Goal: Task Accomplishment & Management: Use online tool/utility

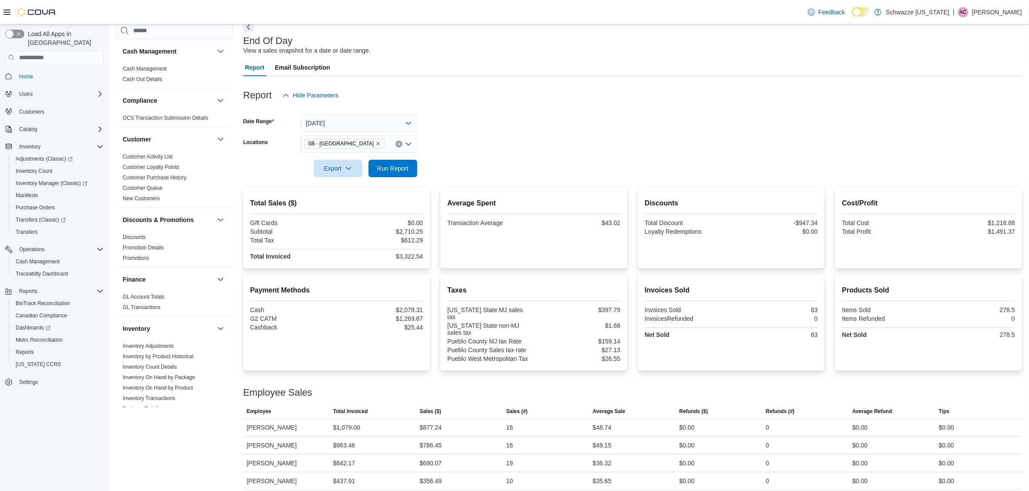
scroll to position [379, 0]
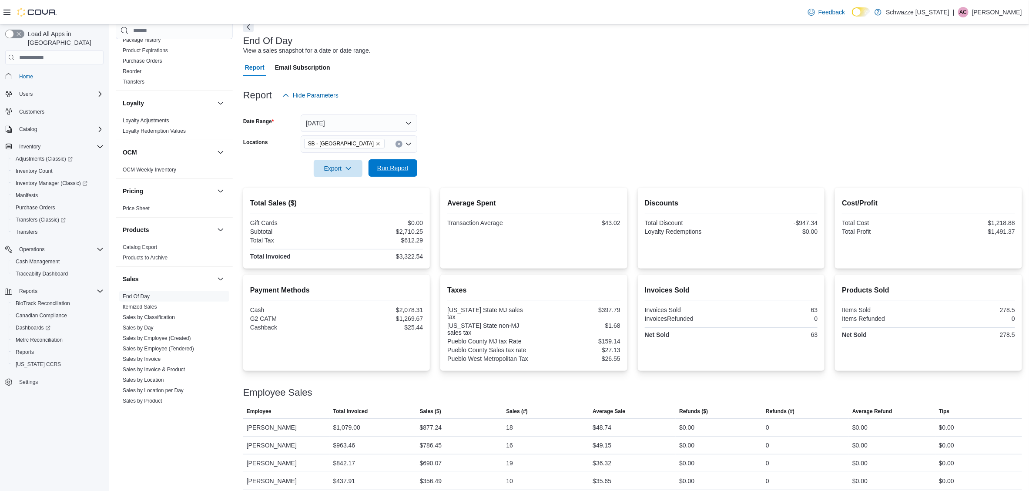
click at [394, 175] on span "Run Report" at bounding box center [393, 167] width 38 height 17
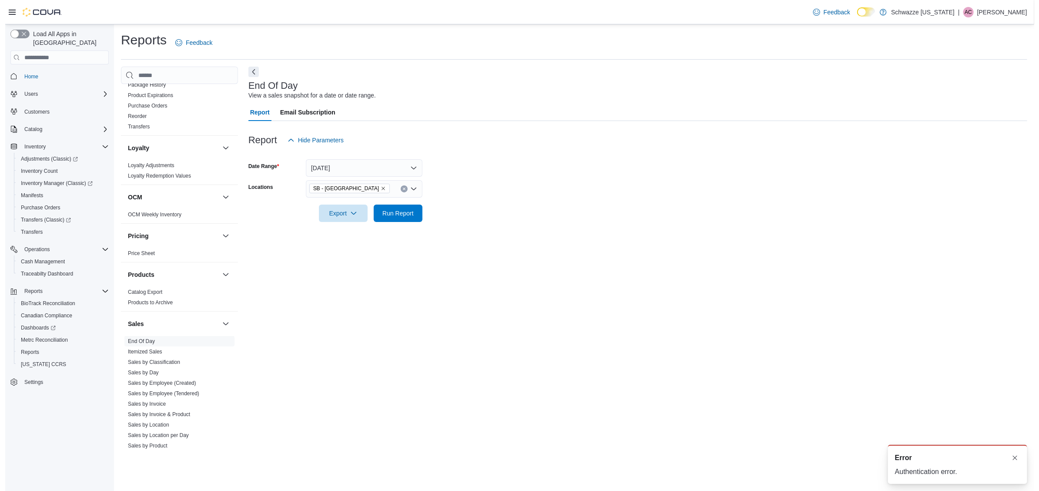
scroll to position [0, 0]
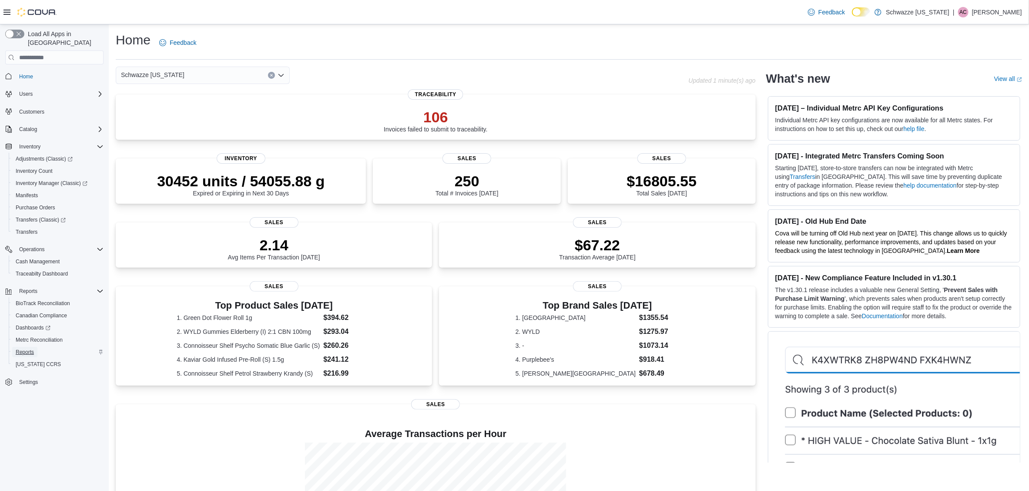
click at [27, 348] on span "Reports" at bounding box center [25, 351] width 18 height 7
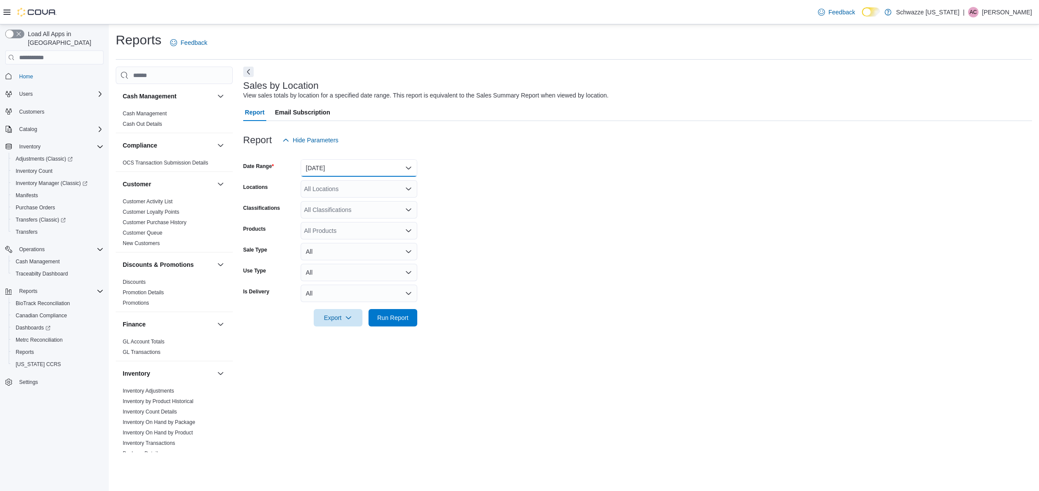
click at [344, 169] on button "[DATE]" at bounding box center [359, 167] width 117 height 17
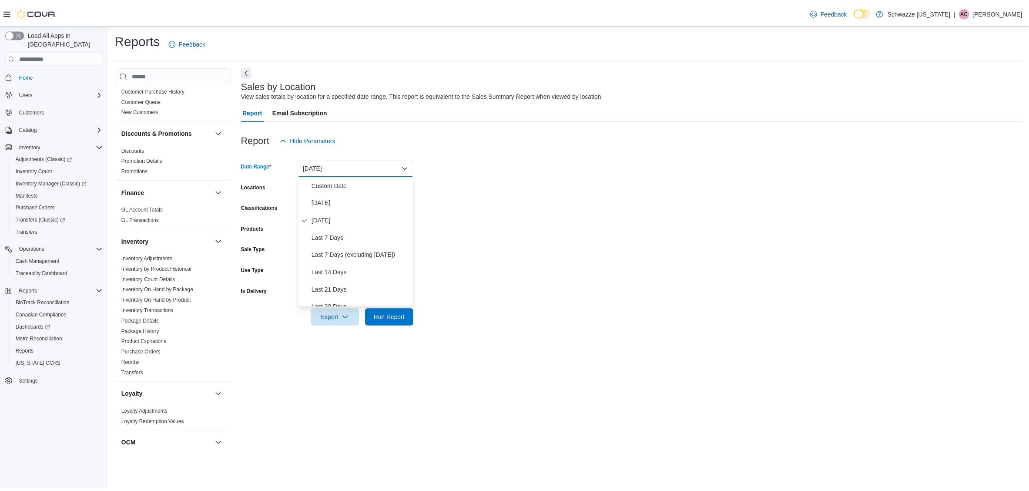
scroll to position [326, 0]
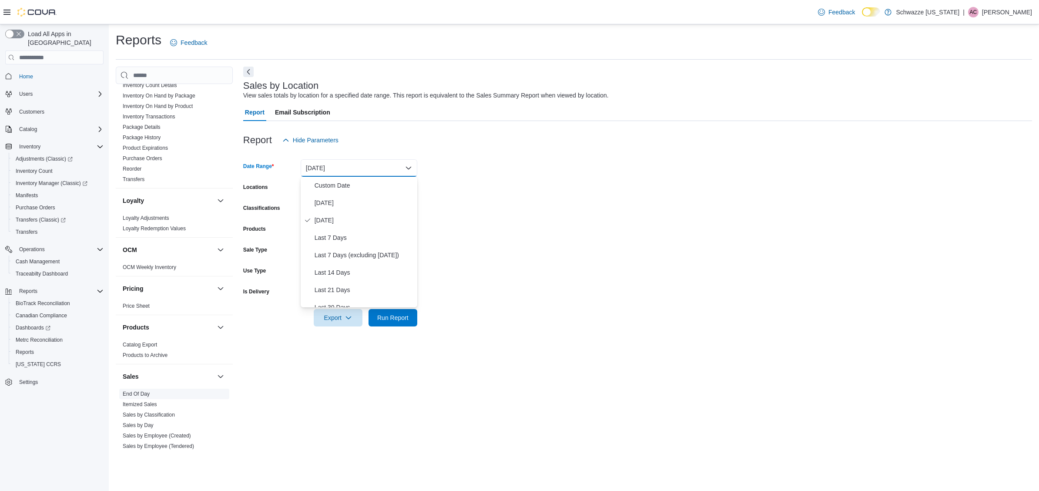
click at [138, 395] on link "End Of Day" at bounding box center [136, 394] width 27 height 6
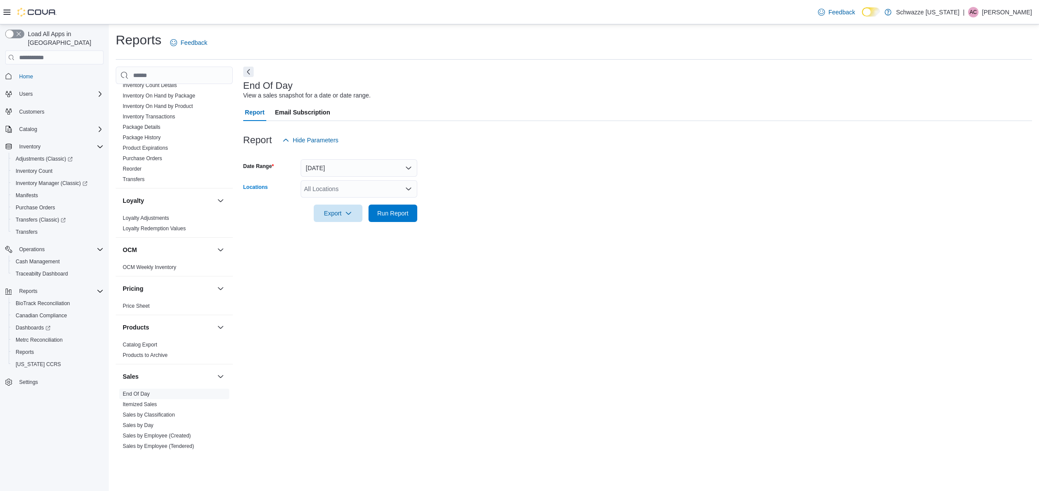
click at [340, 191] on div "All Locations" at bounding box center [359, 188] width 117 height 17
type input "***"
click at [341, 204] on span "SB - [GEOGRAPHIC_DATA]" at bounding box center [366, 203] width 77 height 9
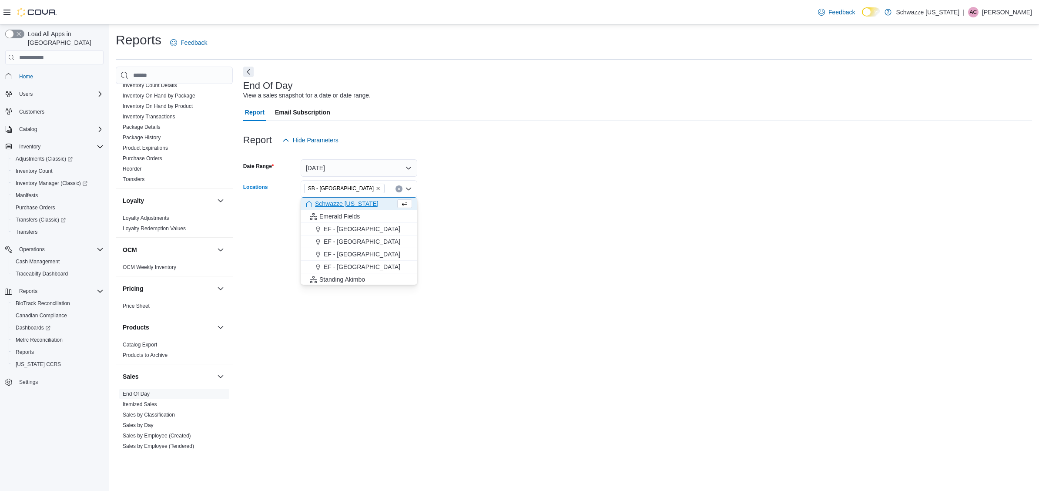
drag, startPoint x: 481, startPoint y: 181, endPoint x: 427, endPoint y: 210, distance: 60.7
click at [481, 183] on form "Date Range [DATE] Locations SB - [GEOGRAPHIC_DATA] box. Selected. SB - [GEOGRAP…" at bounding box center [637, 185] width 789 height 73
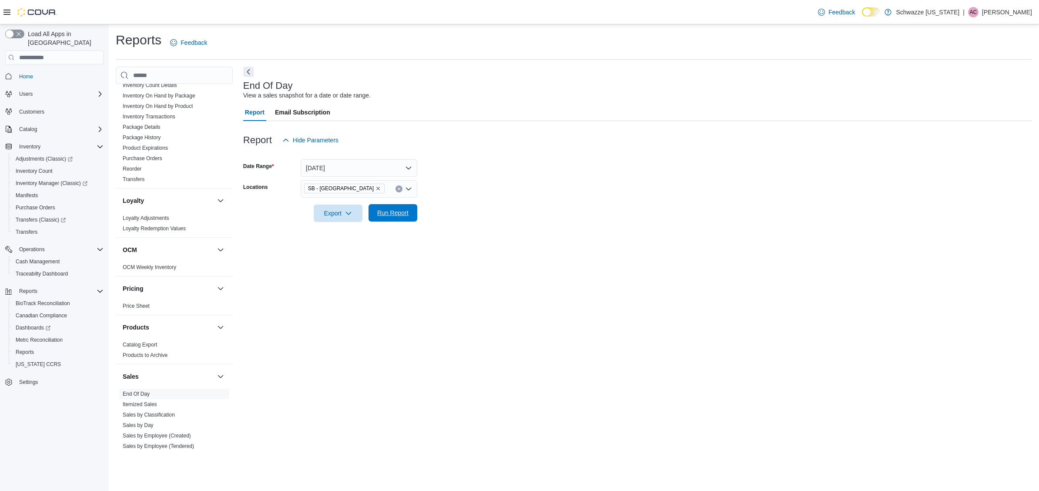
click at [401, 206] on span "Run Report" at bounding box center [393, 212] width 38 height 17
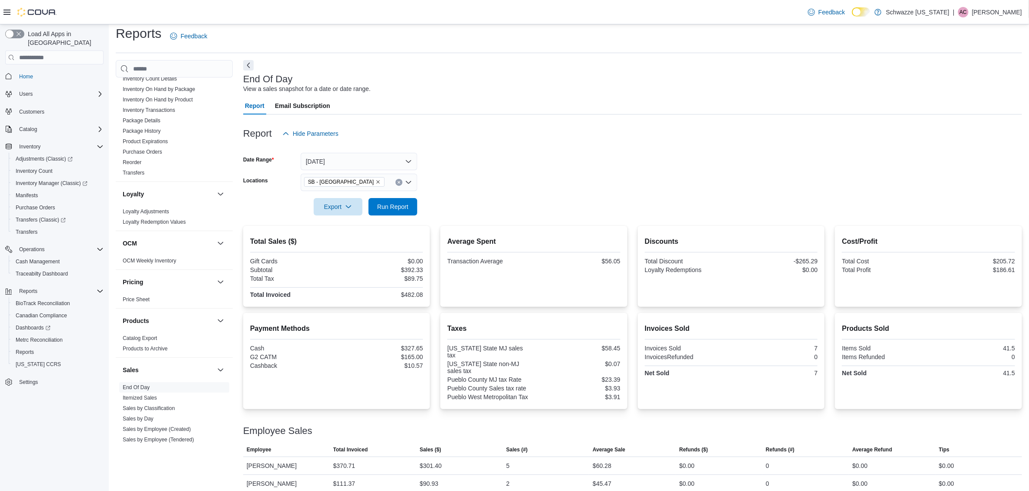
scroll to position [8, 0]
click at [402, 197] on span "Run Report" at bounding box center [393, 204] width 38 height 17
click at [396, 197] on span "Run Report" at bounding box center [393, 204] width 38 height 17
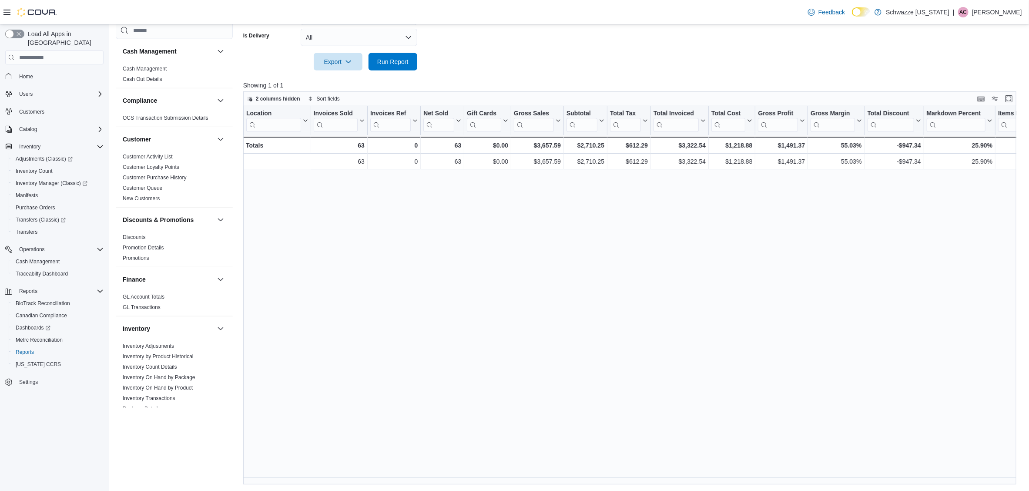
scroll to position [0, 170]
